Goal: Information Seeking & Learning: Learn about a topic

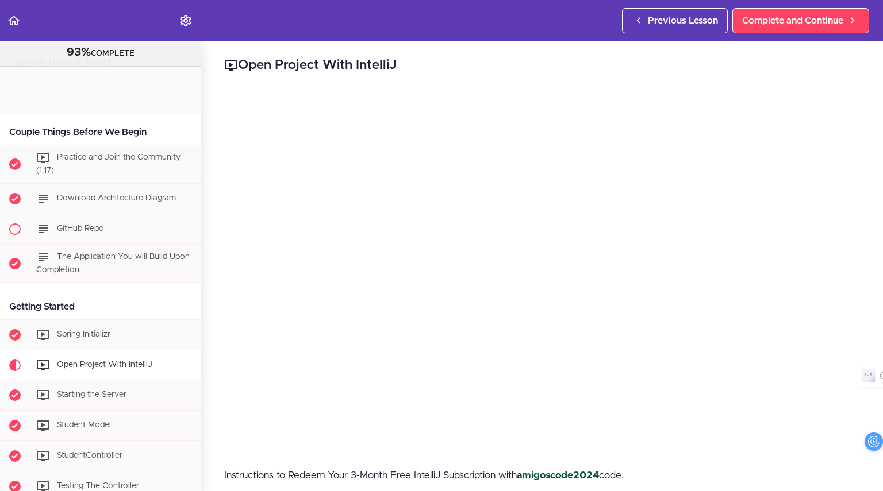
scroll to position [3462, 0]
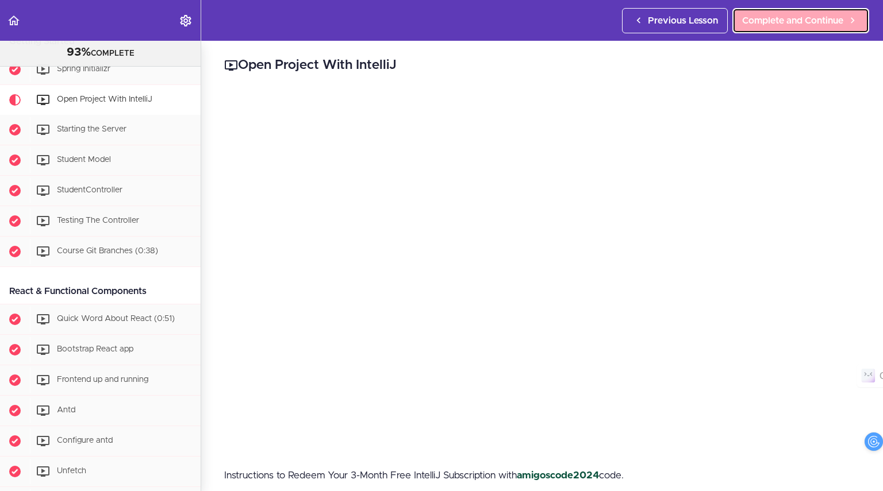
click at [767, 17] on span "Complete and Continue" at bounding box center [792, 21] width 101 height 14
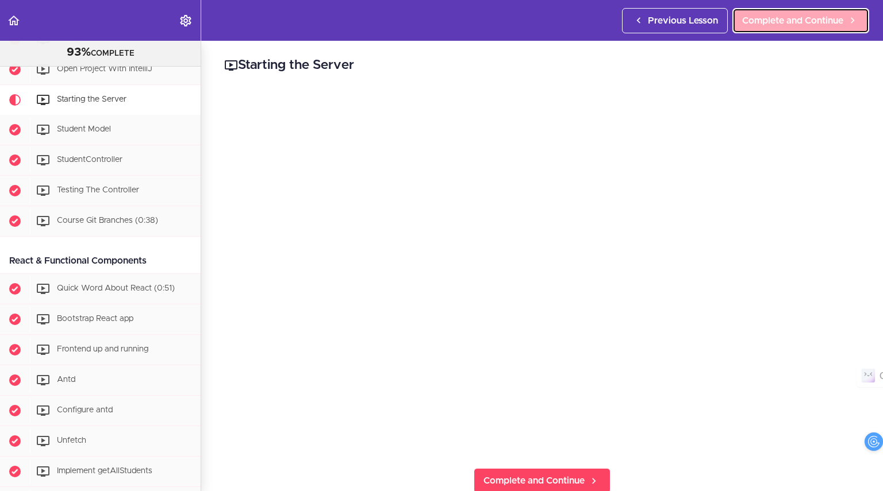
click at [810, 16] on span "Complete and Continue" at bounding box center [792, 21] width 101 height 14
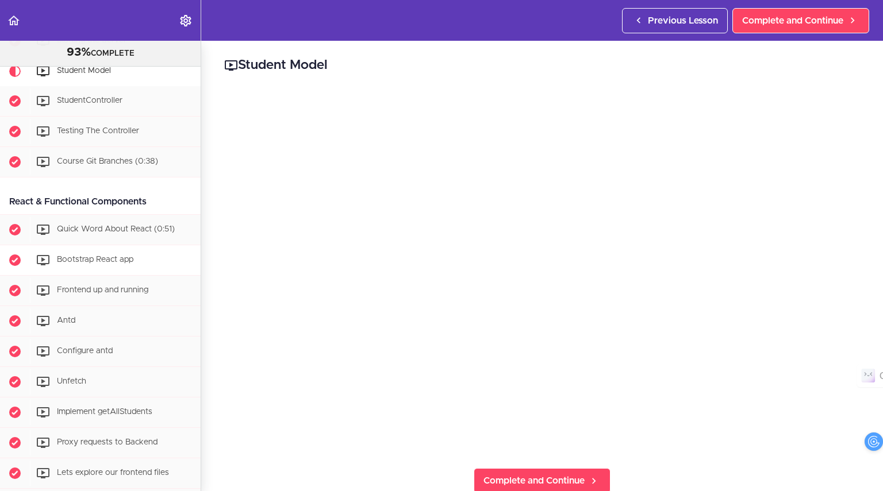
scroll to position [356, 0]
click at [774, 20] on span "Complete and Continue" at bounding box center [792, 21] width 101 height 14
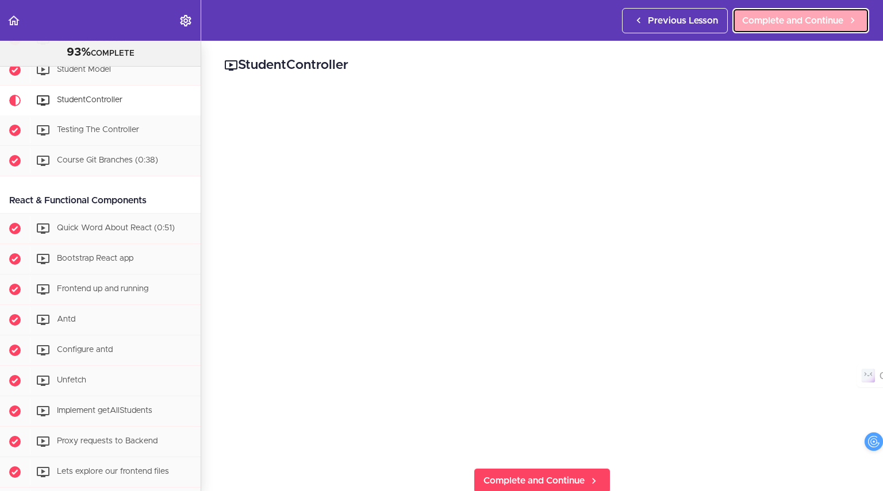
click at [793, 10] on link "Complete and Continue" at bounding box center [800, 20] width 137 height 25
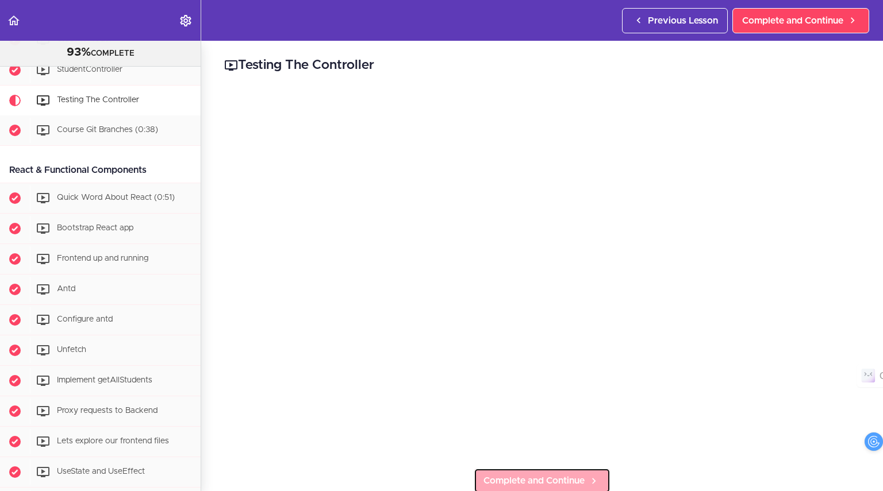
click at [513, 468] on link "Complete and Continue" at bounding box center [541, 480] width 137 height 25
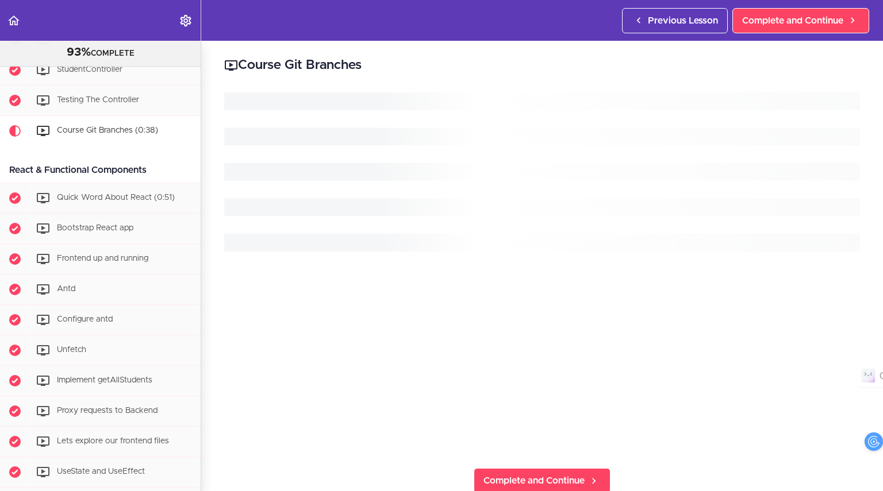
scroll to position [417, 0]
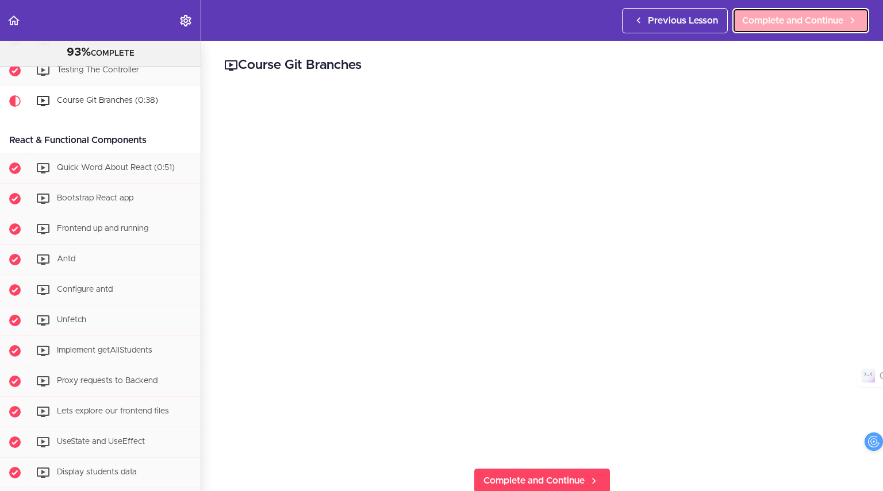
click at [792, 18] on span "Complete and Continue" at bounding box center [792, 21] width 101 height 14
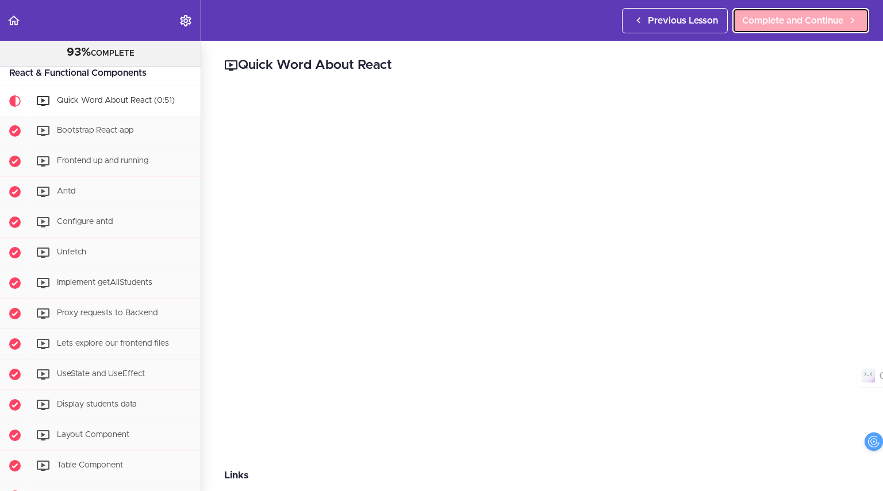
scroll to position [484, 0]
click at [792, 18] on span "Complete and Continue" at bounding box center [792, 21] width 101 height 14
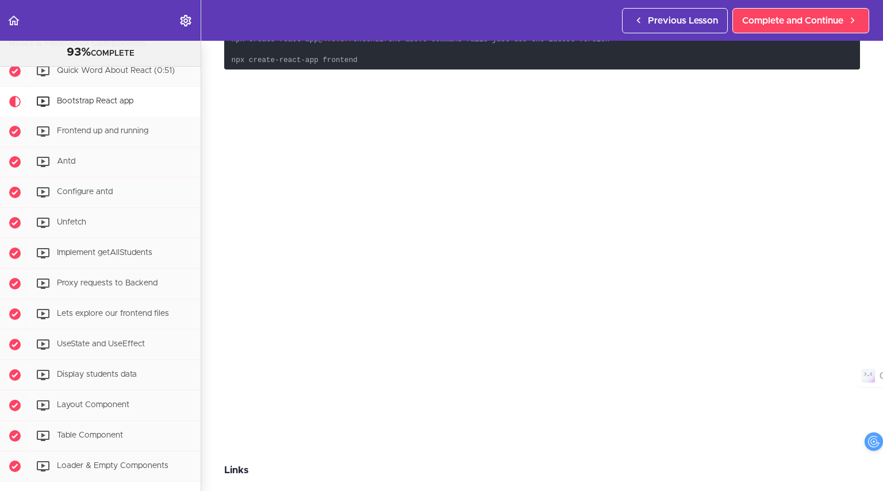
scroll to position [75, 0]
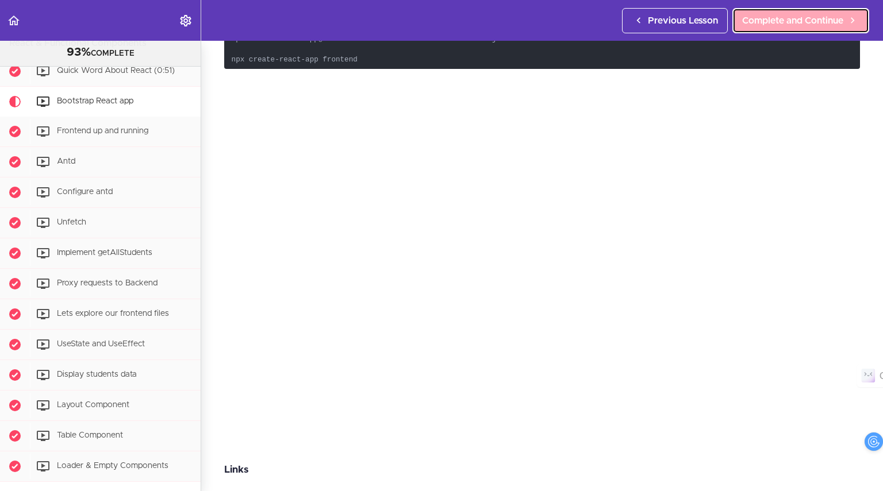
click at [774, 10] on link "Complete and Continue" at bounding box center [800, 20] width 137 height 25
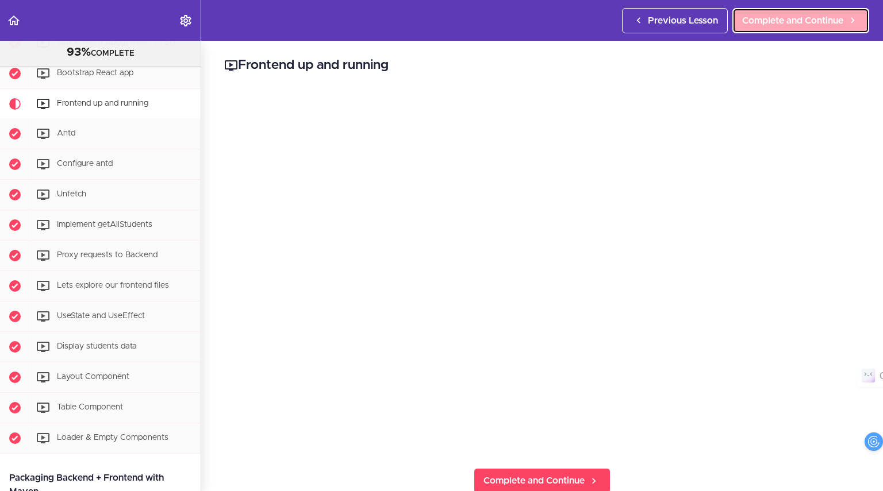
scroll to position [545, 0]
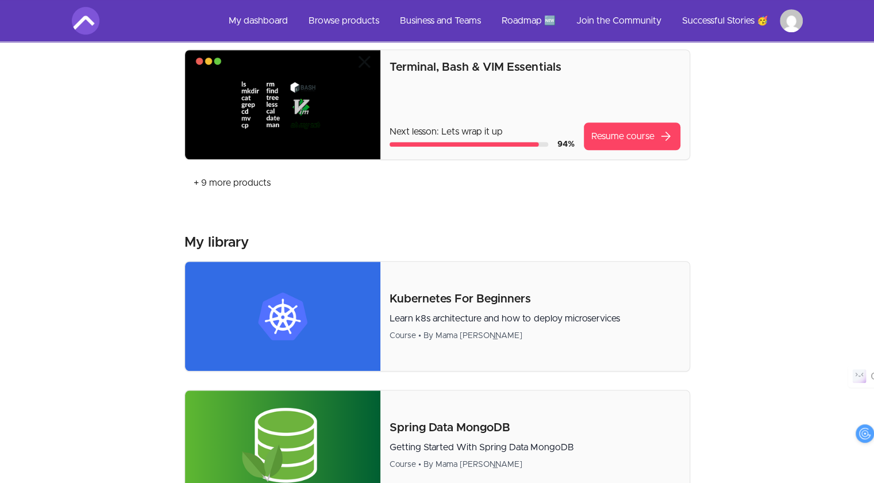
scroll to position [475, 1]
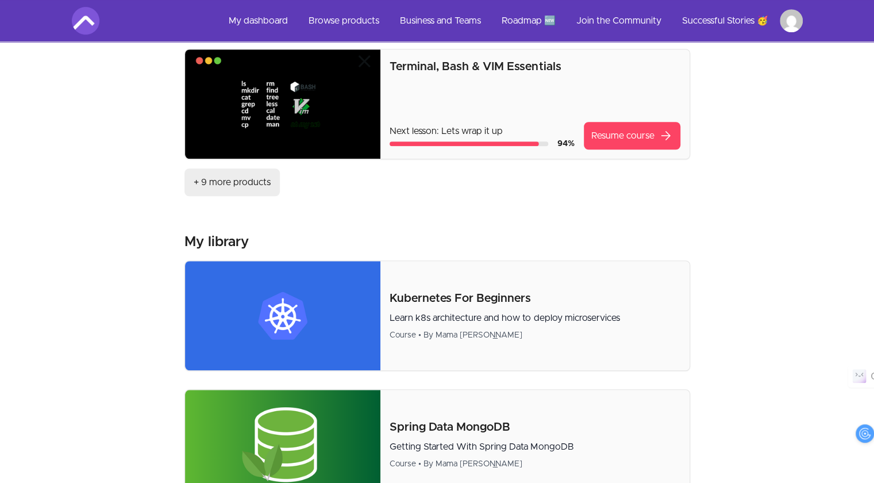
click at [248, 170] on button "+ 9 more products" at bounding box center [231, 182] width 95 height 28
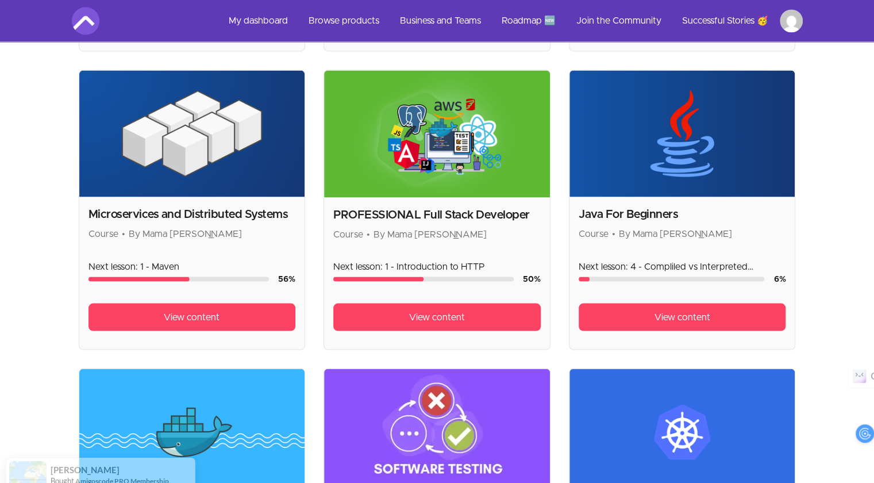
scroll to position [1114, 9]
